Goal: Information Seeking & Learning: Learn about a topic

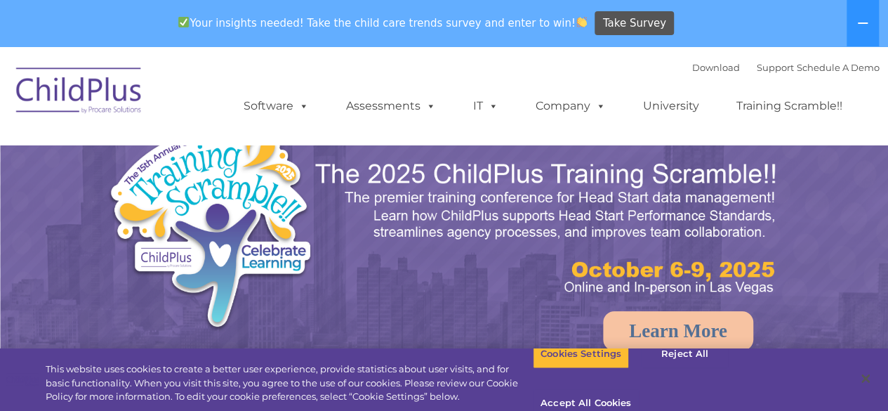
select select "MEDIUM"
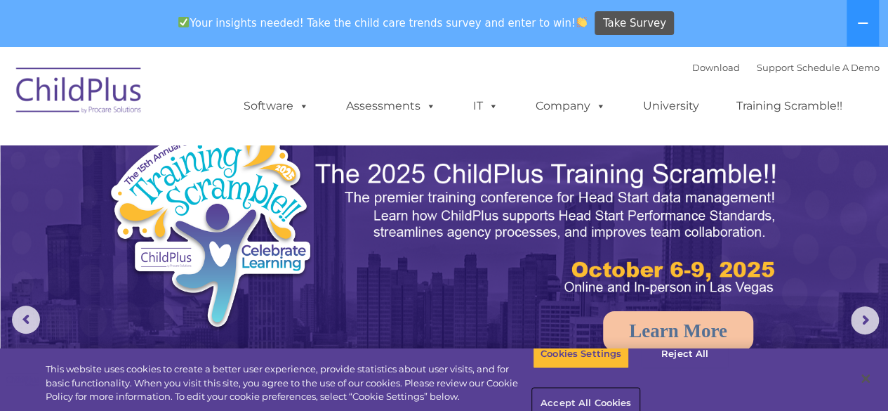
click at [639, 389] on button "Accept All Cookies" at bounding box center [586, 403] width 106 height 29
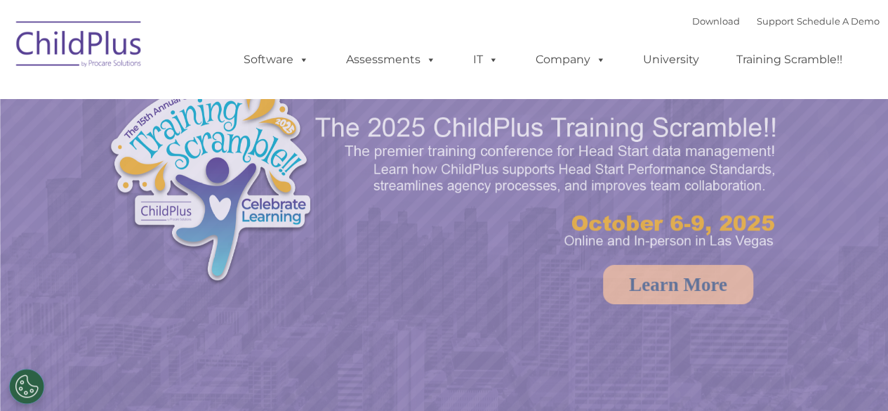
select select "MEDIUM"
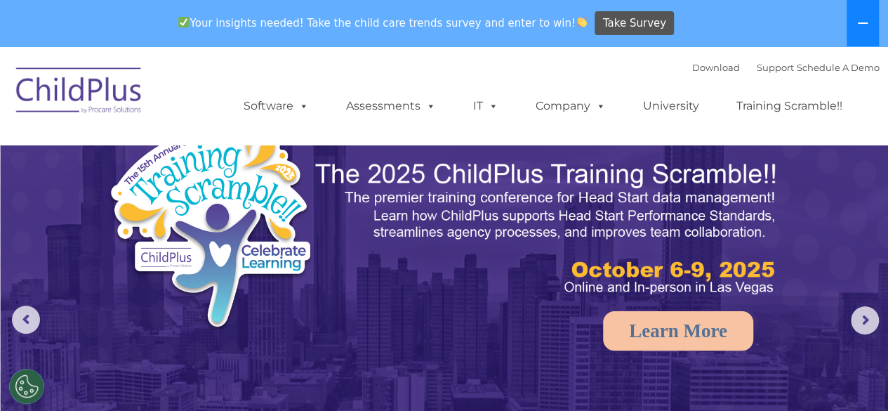
click at [875, 27] on button at bounding box center [863, 23] width 32 height 46
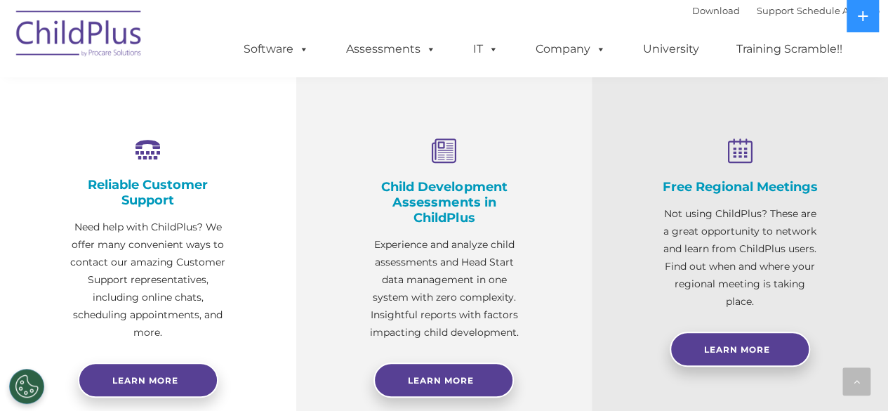
scroll to position [367, 0]
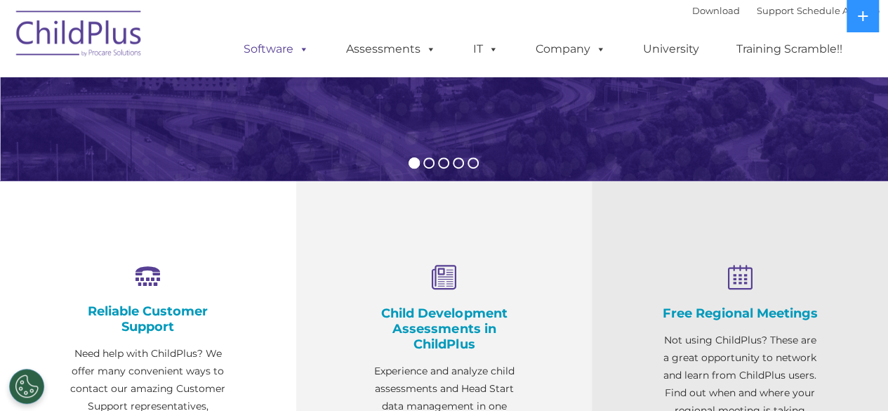
click at [292, 61] on link "Software" at bounding box center [276, 49] width 93 height 28
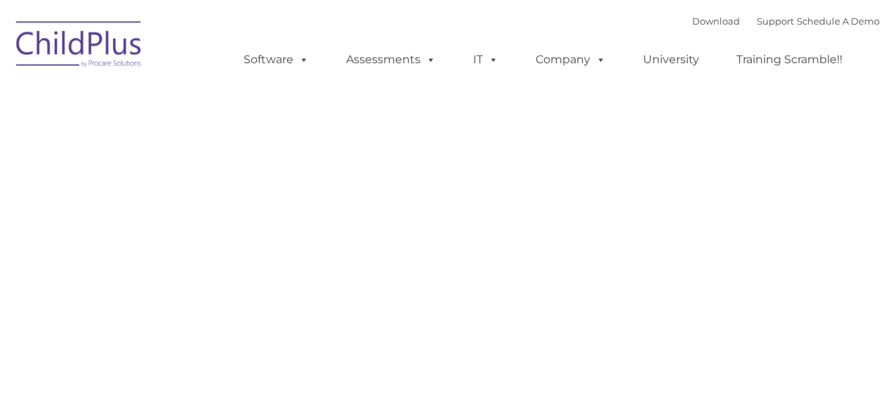
type input ""
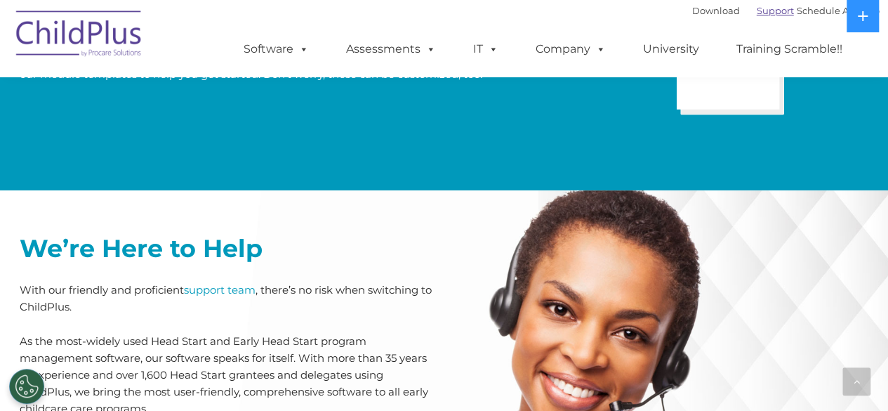
scroll to position [3011, 0]
